Goal: Information Seeking & Learning: Learn about a topic

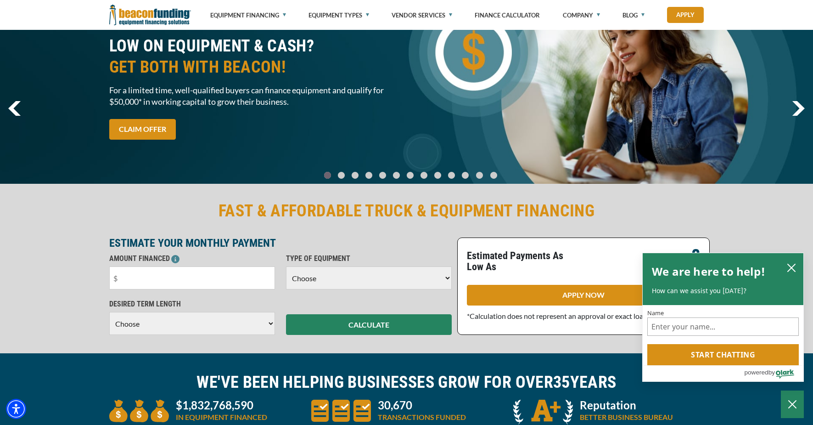
scroll to position [92, 0]
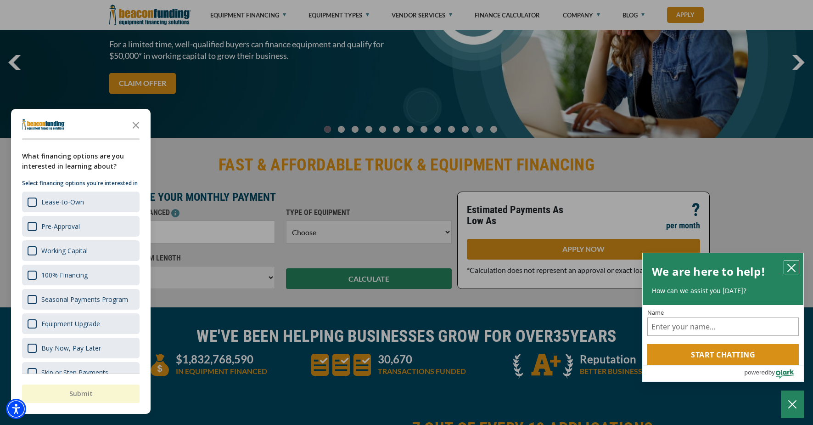
click at [791, 268] on icon "close chatbox" at bounding box center [791, 267] width 9 height 9
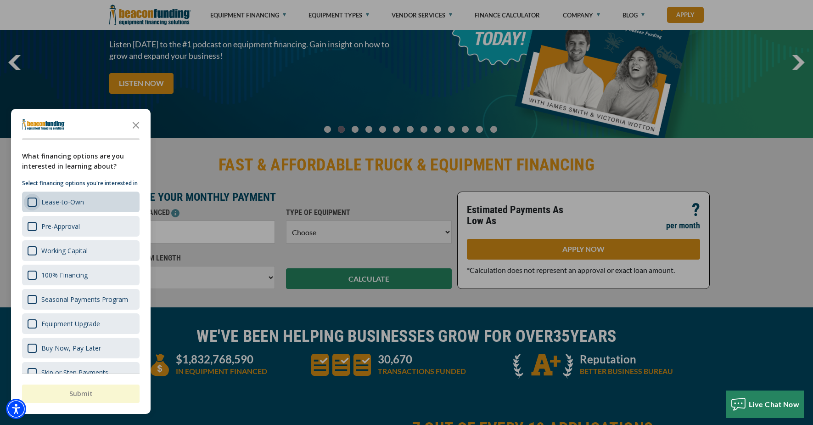
click at [35, 207] on div "Lease-to-Own" at bounding box center [32, 201] width 9 height 9
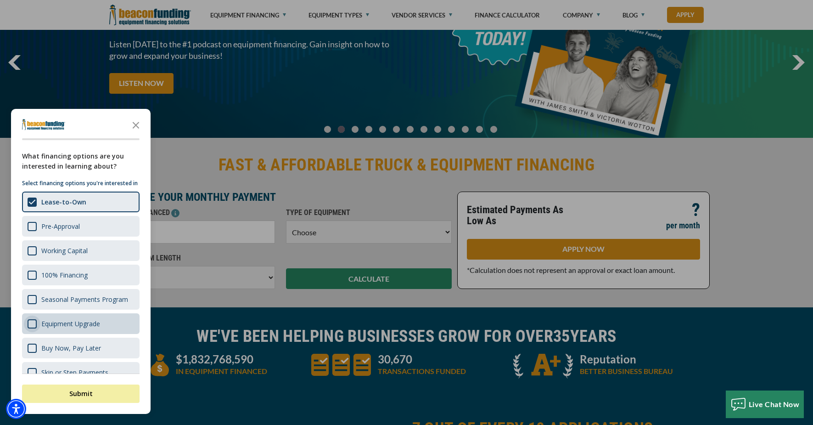
click at [30, 328] on div "Equipment Upgrade" at bounding box center [32, 323] width 9 height 9
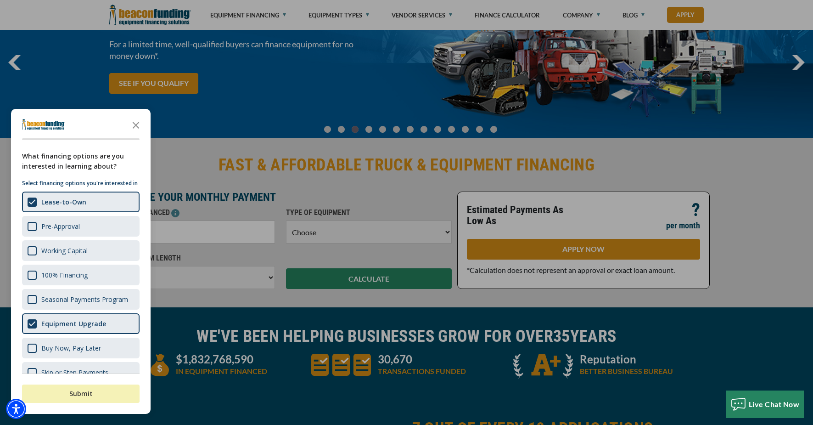
click at [81, 393] on button "Submit" at bounding box center [81, 393] width 118 height 18
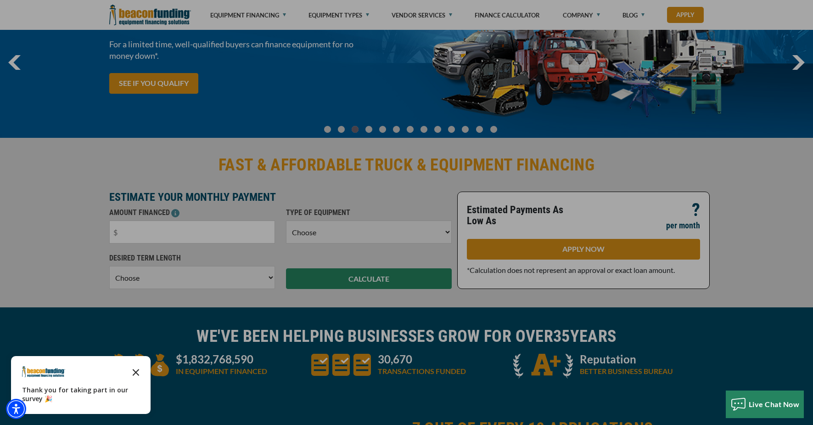
click at [134, 370] on icon "Close the survey" at bounding box center [136, 371] width 18 height 18
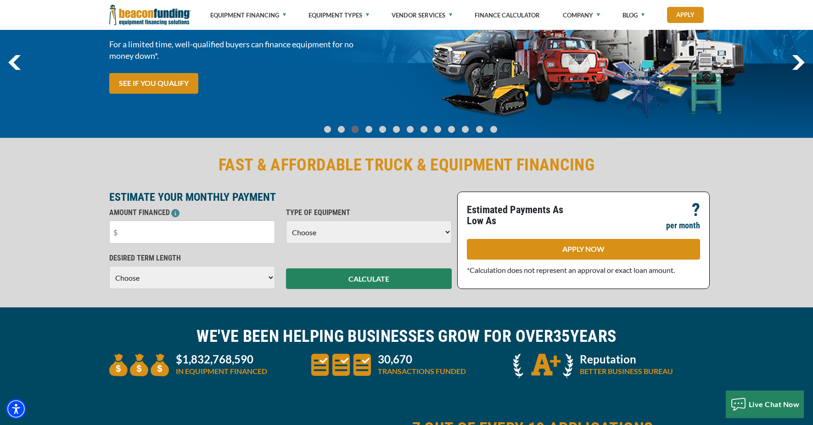
click at [333, 130] on link "Go To Slide 0" at bounding box center [327, 129] width 11 height 8
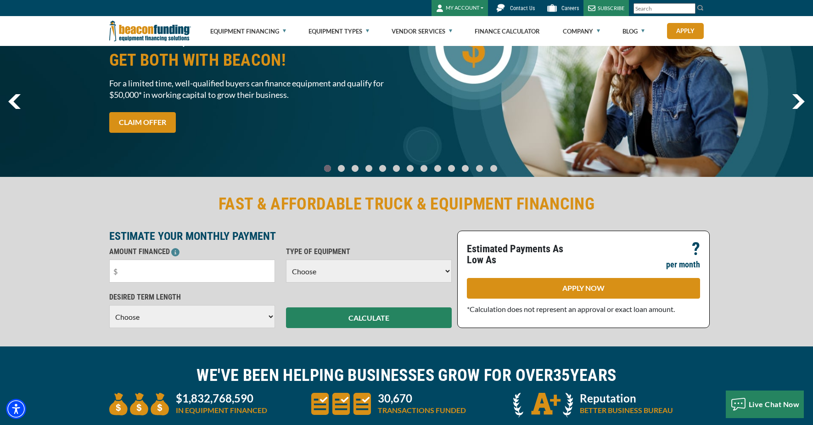
scroll to position [0, 0]
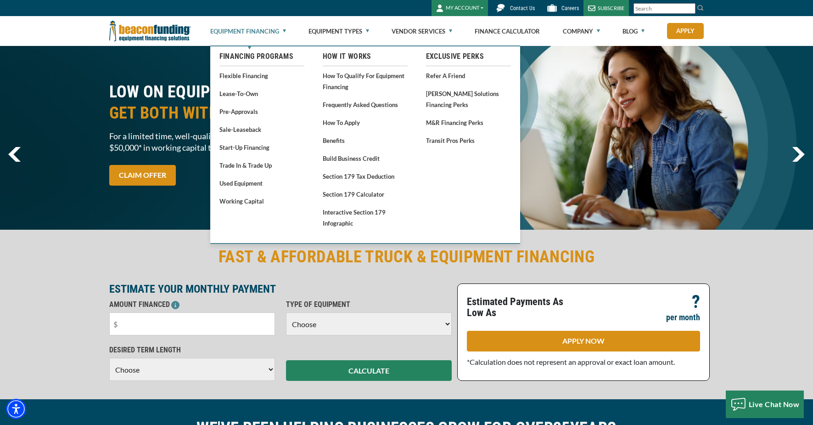
click at [280, 28] on link "Equipment Financing" at bounding box center [248, 31] width 76 height 29
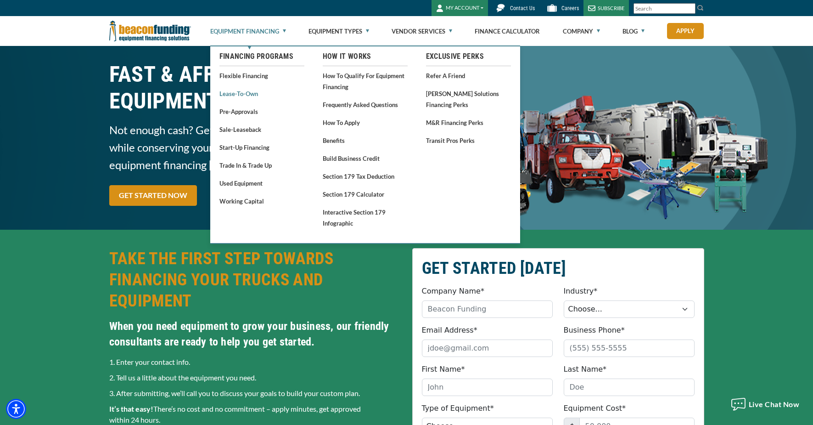
click at [248, 92] on link "Lease-To-Own" at bounding box center [261, 93] width 85 height 11
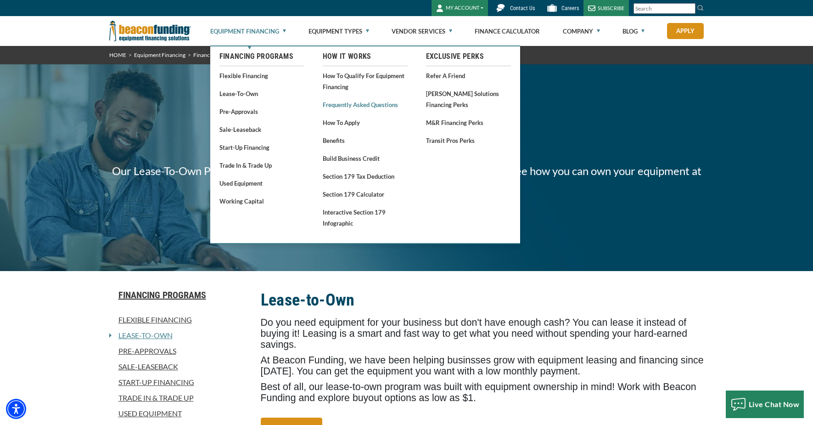
click at [354, 105] on link "Frequently Asked Questions" at bounding box center [365, 104] width 85 height 11
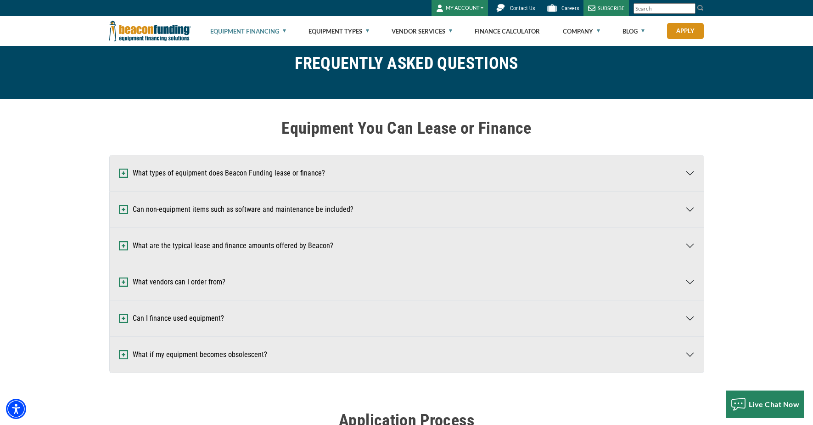
scroll to position [46, 0]
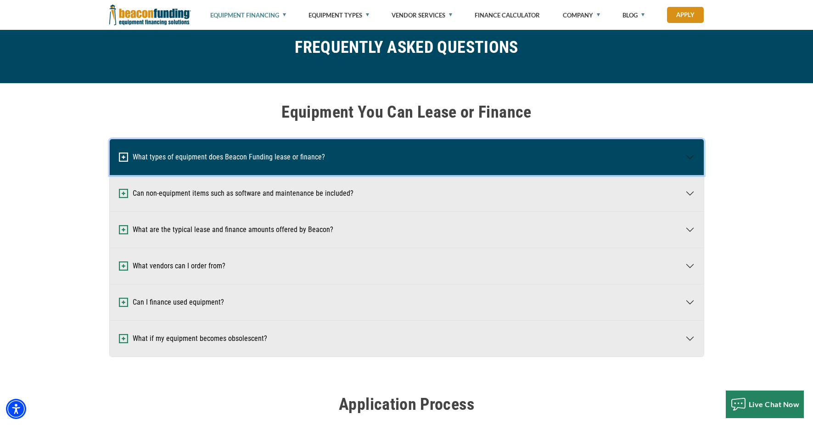
click at [313, 161] on button "What types of equipment does Beacon Funding lease or finance?" at bounding box center [407, 157] width 594 height 36
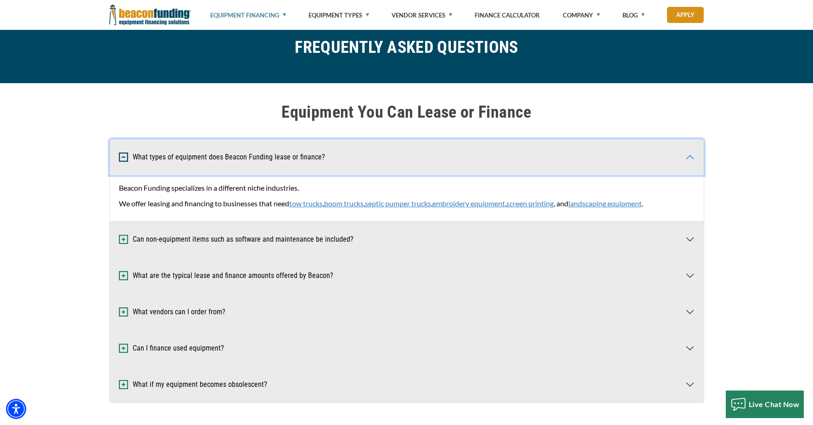
click at [124, 157] on img "button" at bounding box center [123, 156] width 9 height 9
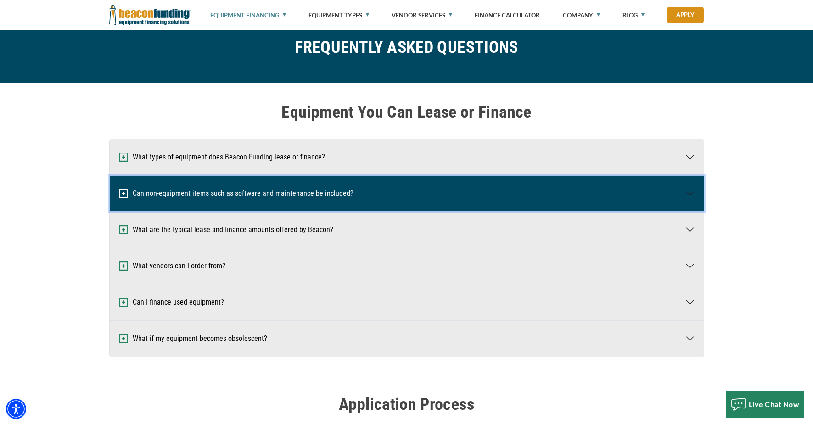
click at [190, 194] on button "Can non-equipment items such as software and maintenance be included?" at bounding box center [407, 193] width 594 height 36
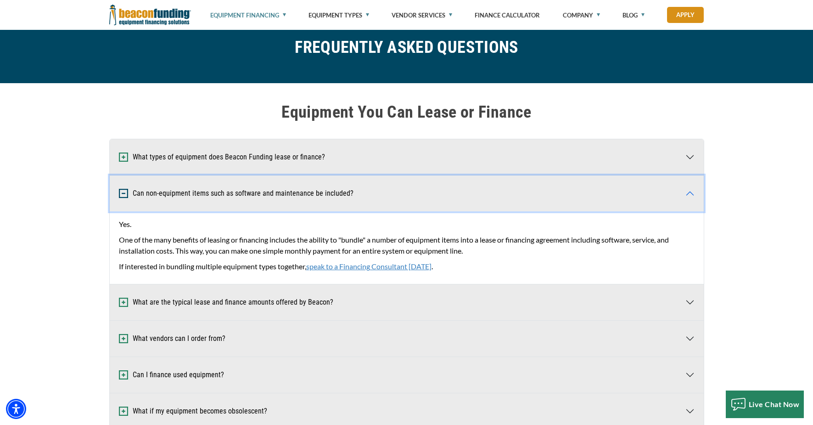
click at [121, 195] on img "button" at bounding box center [123, 193] width 9 height 9
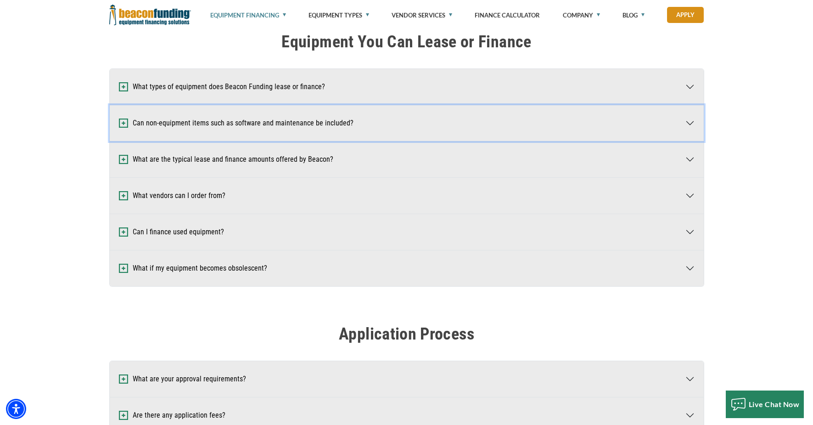
scroll to position [138, 0]
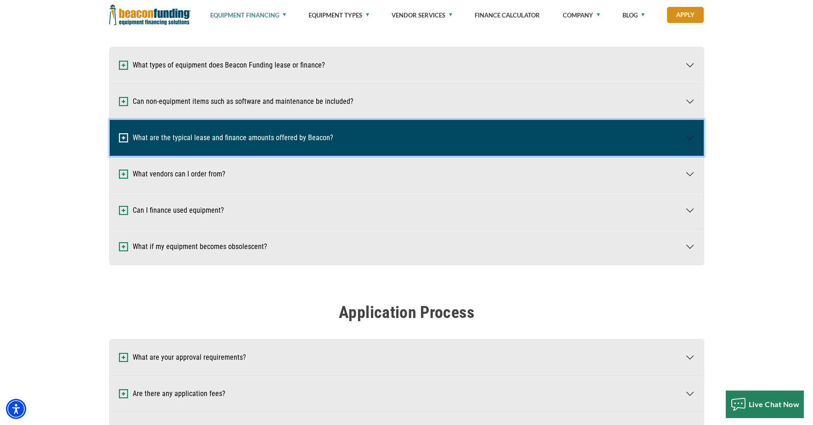
click at [172, 136] on button "What are the typical lease and finance amounts offered by Beacon?" at bounding box center [407, 138] width 594 height 36
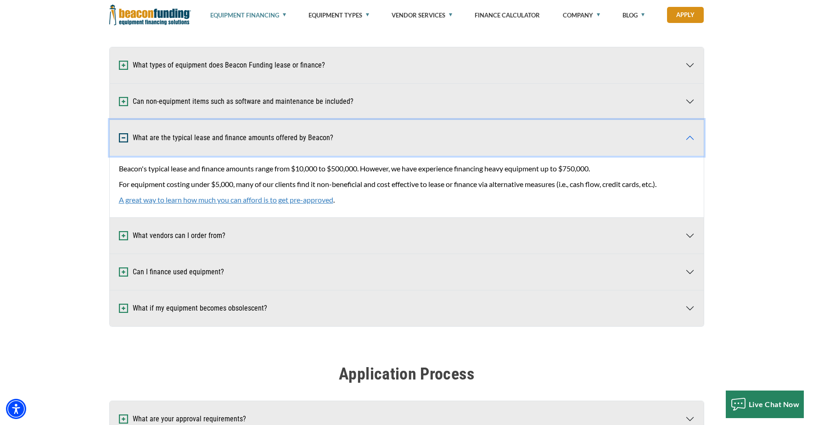
click at [124, 140] on img "button" at bounding box center [123, 137] width 9 height 9
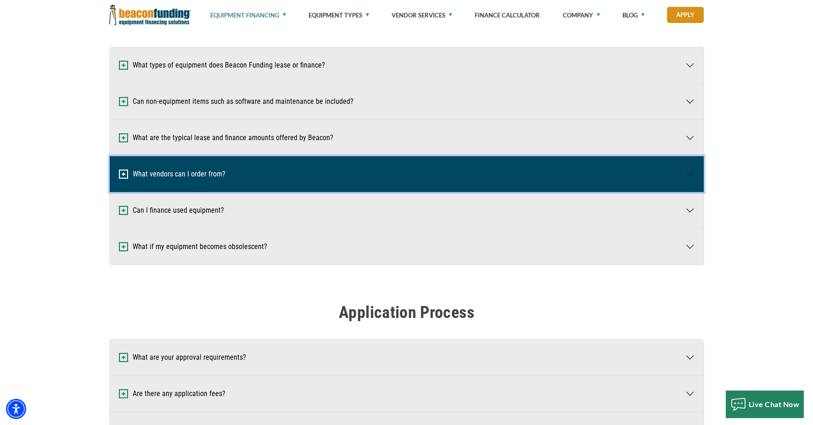
click at [129, 177] on button "What vendors can I order from?" at bounding box center [407, 174] width 594 height 36
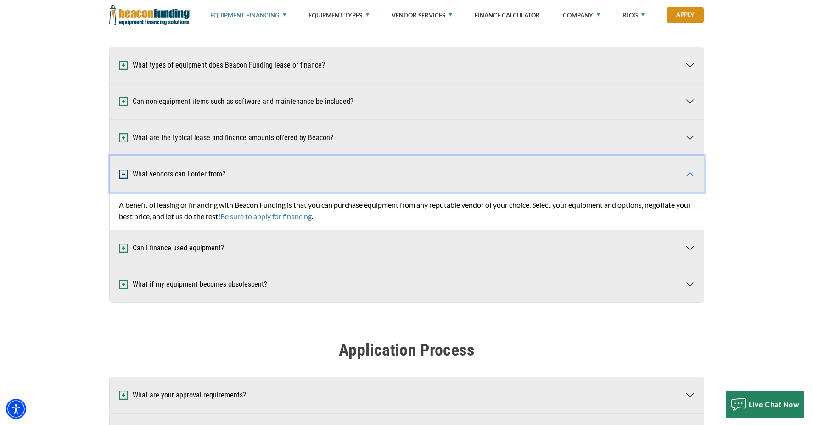
click at [123, 174] on img "button" at bounding box center [123, 173] width 9 height 9
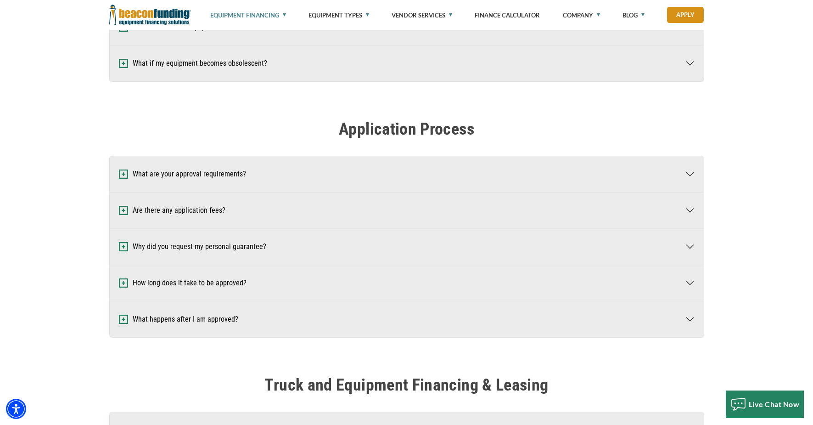
scroll to position [321, 0]
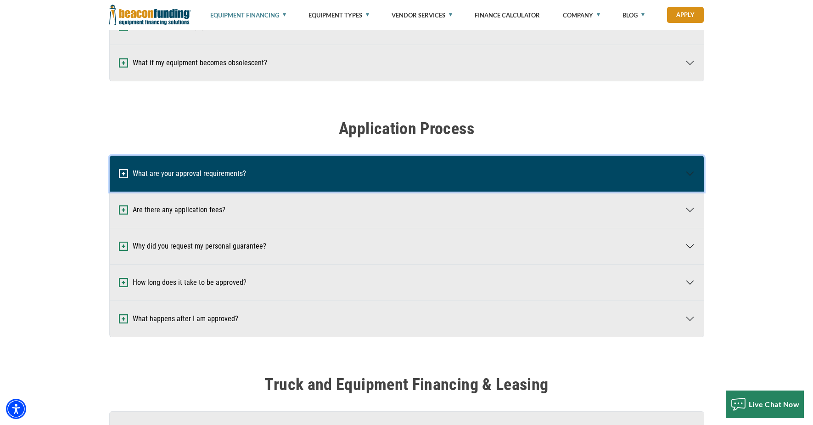
click at [127, 173] on img "button" at bounding box center [123, 173] width 9 height 9
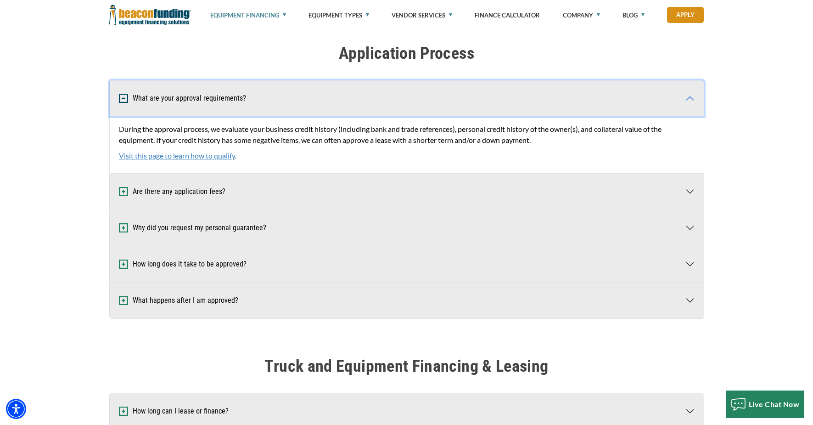
scroll to position [413, 0]
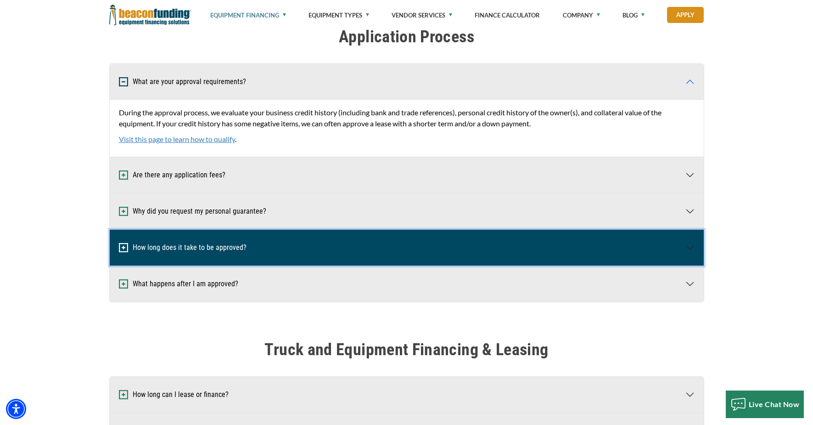
click at [120, 241] on button "How long does it take to be approved?" at bounding box center [407, 248] width 594 height 36
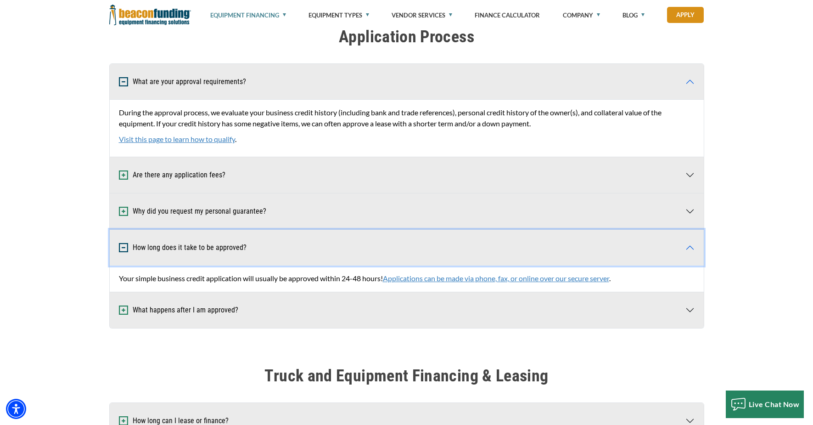
click at [122, 245] on img "button" at bounding box center [123, 247] width 9 height 9
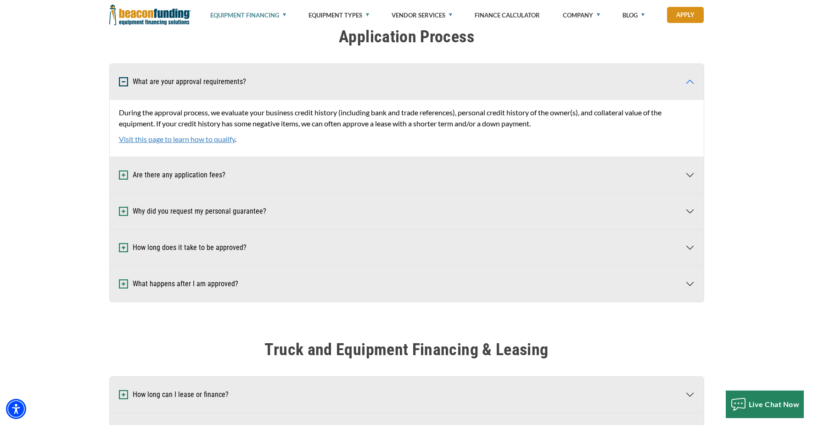
click at [166, 142] on link "Visit this page to learn how to qualify" at bounding box center [177, 138] width 116 height 9
